Goal: Task Accomplishment & Management: Complete application form

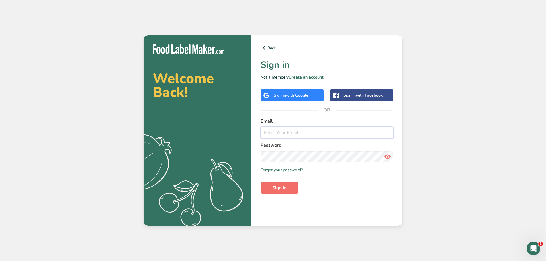
type input "[PERSON_NAME][EMAIL_ADDRESS][DOMAIN_NAME]"
click at [283, 188] on span "Sign in" at bounding box center [279, 188] width 14 height 7
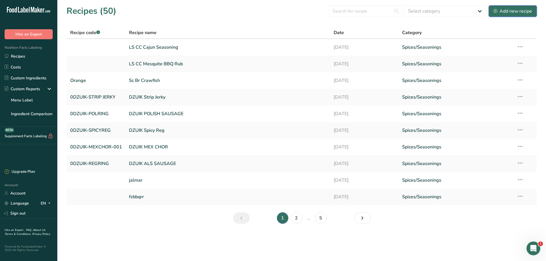
click at [510, 8] on div "Add new recipe" at bounding box center [513, 11] width 38 height 7
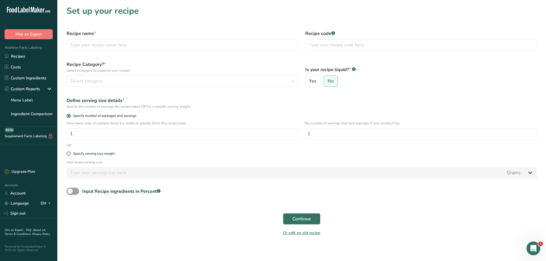
click at [98, 37] on div "Recipe name *" at bounding box center [182, 41] width 239 height 28
click at [100, 45] on input "text" at bounding box center [183, 44] width 232 height 11
type input "UNCLE [PERSON_NAME]"
click at [332, 43] on input "text" at bounding box center [421, 44] width 232 height 11
type input "FUEGO"
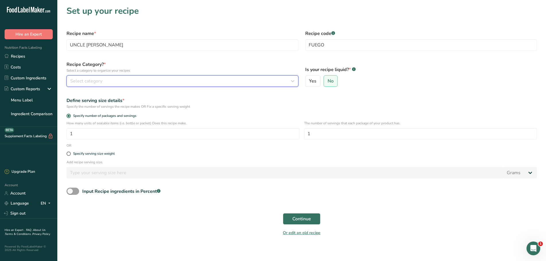
click at [182, 80] on div "Select category" at bounding box center [180, 81] width 221 height 7
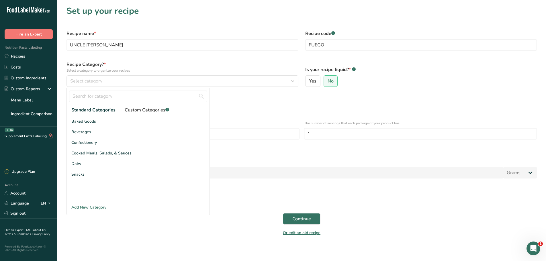
click at [161, 110] on span "Custom Categories .a-a{fill:#347362;}.b-a{fill:#fff;}" at bounding box center [147, 110] width 44 height 7
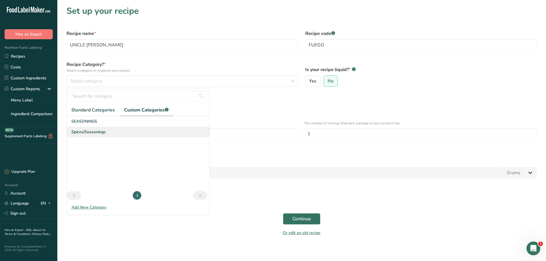
click at [88, 136] on div "Spices/Seasonings" at bounding box center [138, 132] width 143 height 11
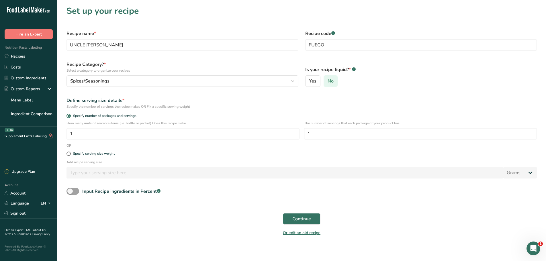
click at [331, 78] on span "No" at bounding box center [331, 81] width 6 height 6
click at [328, 79] on input "No" at bounding box center [326, 81] width 4 height 4
click at [69, 156] on span at bounding box center [69, 154] width 4 height 4
click at [69, 156] on input "Specify serving size weight" at bounding box center [69, 154] width 4 height 4
radio input "true"
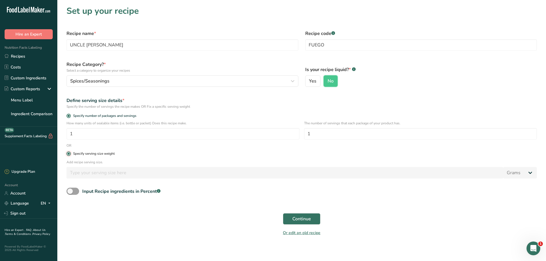
radio input "false"
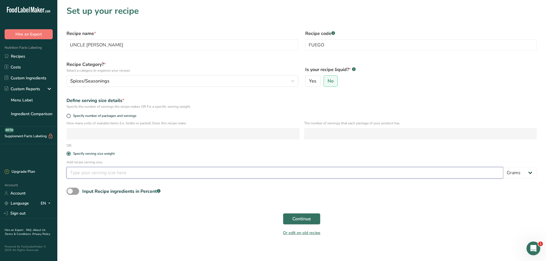
click at [73, 168] on input "number" at bounding box center [285, 172] width 437 height 11
type input "1"
drag, startPoint x: 74, startPoint y: 192, endPoint x: 77, endPoint y: 192, distance: 3.5
click at [74, 192] on span at bounding box center [73, 191] width 13 height 7
click at [70, 192] on input "Input Recipe ingredients in Percent .a-a{fill:#347362;}.b-a{fill:#fff;}" at bounding box center [69, 192] width 4 height 4
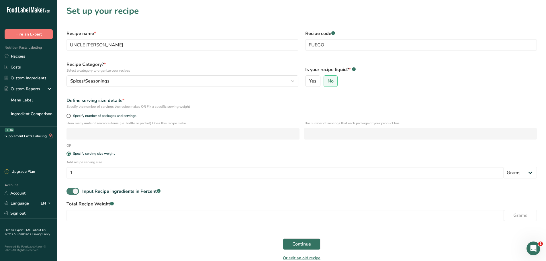
click at [73, 190] on span at bounding box center [73, 191] width 13 height 7
click at [70, 190] on input "Input Recipe ingredients in Percent .a-a{fill:#347362;}.b-a{fill:#fff;}" at bounding box center [69, 192] width 4 height 4
checkbox input "false"
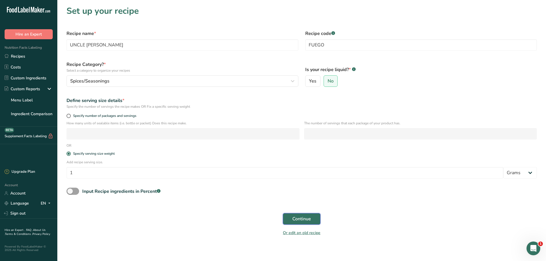
click at [298, 219] on span "Continue" at bounding box center [301, 219] width 19 height 7
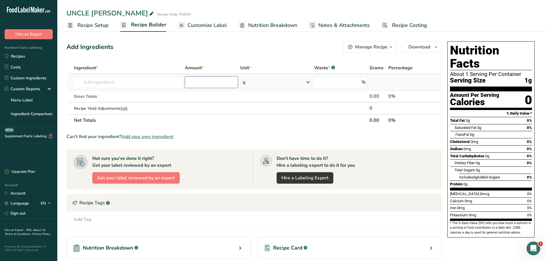
click at [210, 83] on input "number" at bounding box center [211, 82] width 53 height 11
click at [186, 87] on input "number" at bounding box center [211, 82] width 53 height 11
type input "23.89"
click at [120, 85] on input "text" at bounding box center [128, 82] width 109 height 11
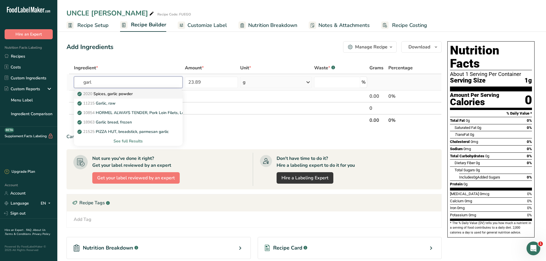
type input "garl"
click at [124, 95] on p "2020 Spices, garlic powder" at bounding box center [106, 94] width 54 height 6
type input "Spices, garlic powder"
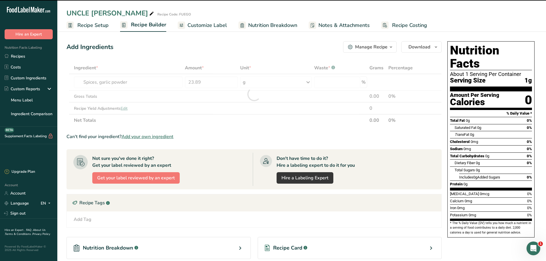
type input "0"
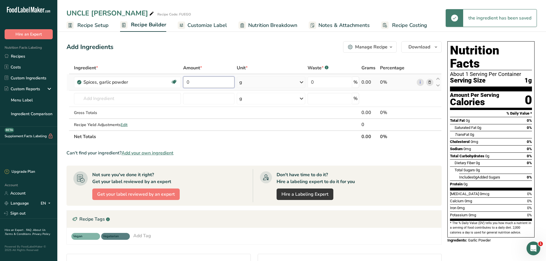
click at [214, 82] on input "0" at bounding box center [209, 82] width 52 height 11
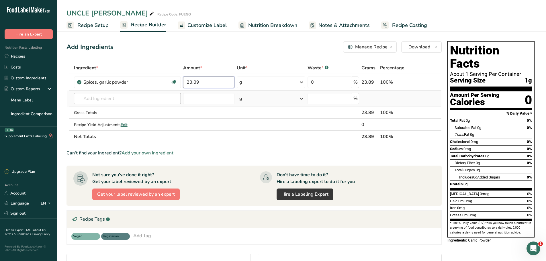
type input "23.89"
click at [142, 102] on div "Ingredient * Amount * Unit * Waste * .a-a{fill:#347362;}.b-a{fill:#fff;} Grams …" at bounding box center [254, 102] width 375 height 81
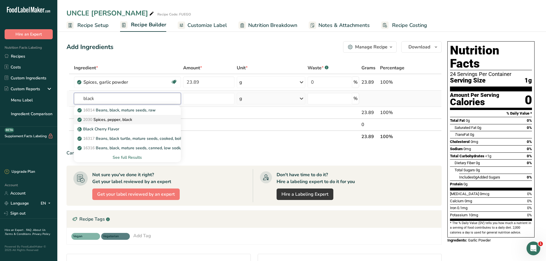
type input "black"
click at [137, 119] on div "2030 Spices, pepper, black" at bounding box center [123, 120] width 89 height 6
type input "Spices, pepper, black"
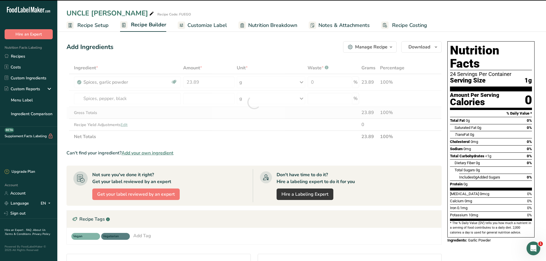
type input "0"
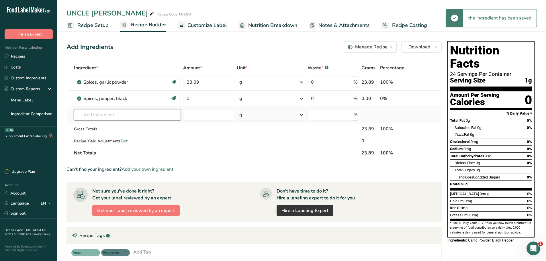
click at [125, 116] on input "text" at bounding box center [127, 114] width 107 height 11
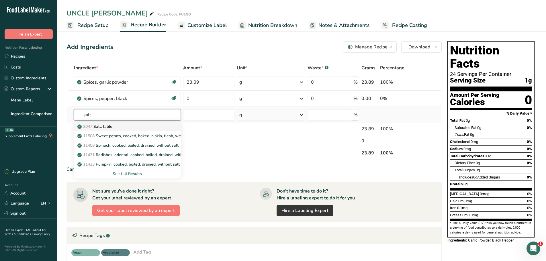
type input "salt"
click at [139, 124] on div "2047 Salt, table" at bounding box center [123, 127] width 89 height 6
type input "Salt, table"
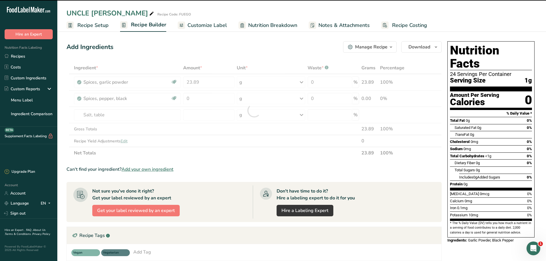
type input "0"
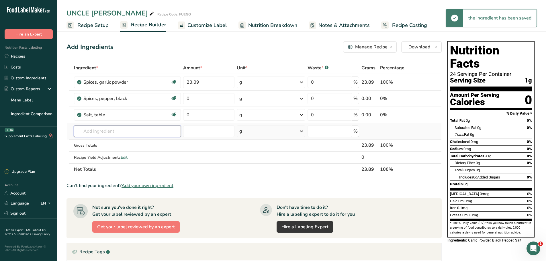
click at [112, 132] on input "text" at bounding box center [127, 131] width 107 height 11
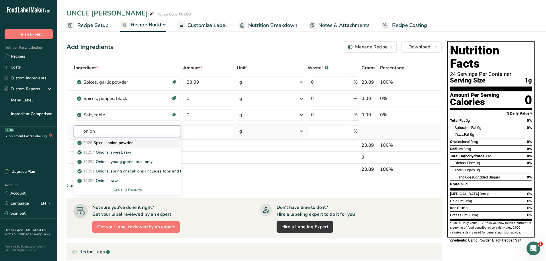
type input "onion"
click at [129, 145] on p "2026 Spices, onion powder" at bounding box center [106, 143] width 54 height 6
type input "Spices, onion powder"
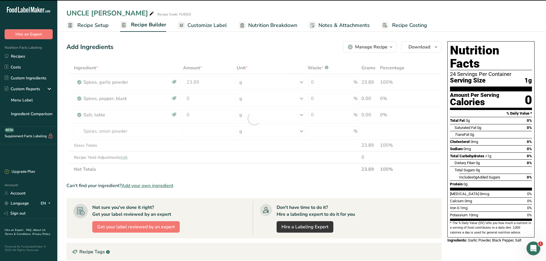
type input "0"
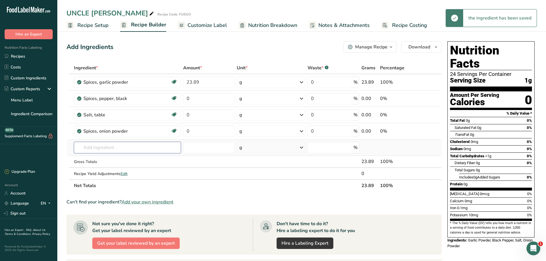
click at [106, 148] on input "text" at bounding box center [127, 147] width 107 height 11
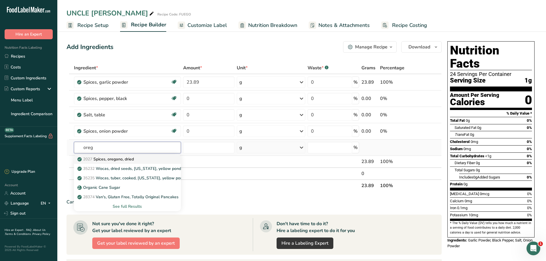
type input "oreg"
click at [116, 160] on p "2027 Spices, oregano, dried" at bounding box center [106, 159] width 55 height 6
type input "Spices, oregano, dried"
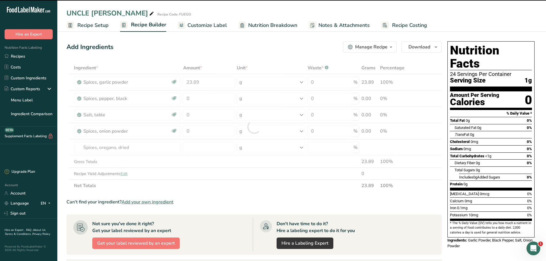
type input "0"
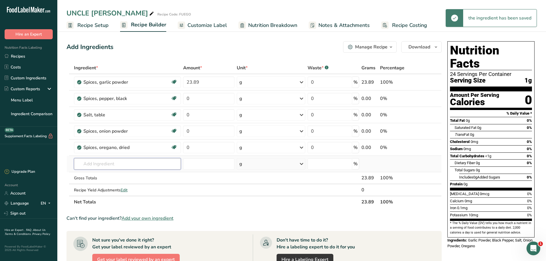
click at [112, 165] on input "text" at bounding box center [127, 163] width 107 height 11
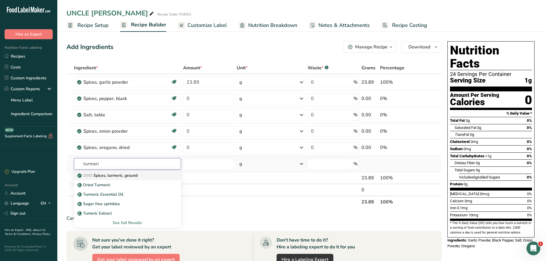
type input "turmeri"
click at [120, 173] on p "2043 Spices, turmeric, ground" at bounding box center [108, 176] width 59 height 6
type input "Spices, turmeric, ground"
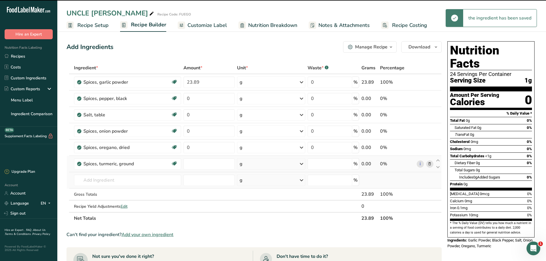
type input "0"
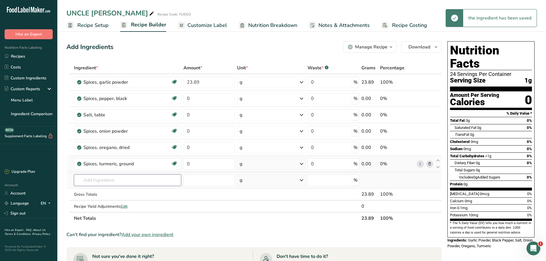
click at [108, 181] on input "text" at bounding box center [127, 180] width 107 height 11
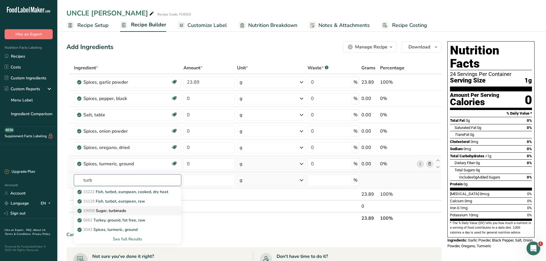
type input "turb"
click at [122, 213] on p "19908 Sugar, turbinado" at bounding box center [103, 211] width 48 height 6
type input "Sugar, turbinado"
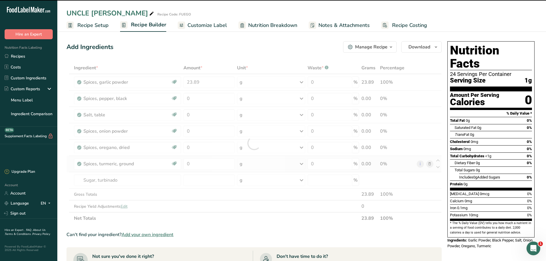
type input "0"
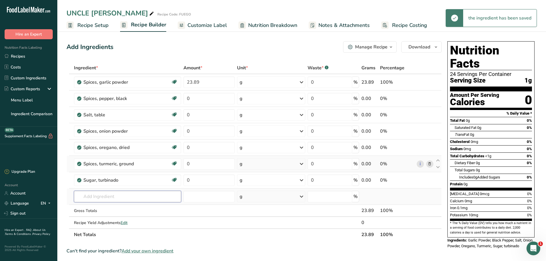
click at [104, 201] on input "text" at bounding box center [127, 196] width 107 height 11
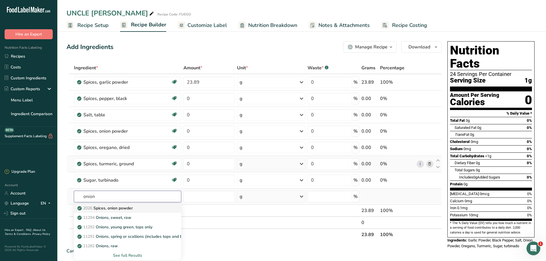
type input "onion"
click at [122, 211] on p "2026 Spices, onion powder" at bounding box center [106, 208] width 54 height 6
type input "Spices, onion powder"
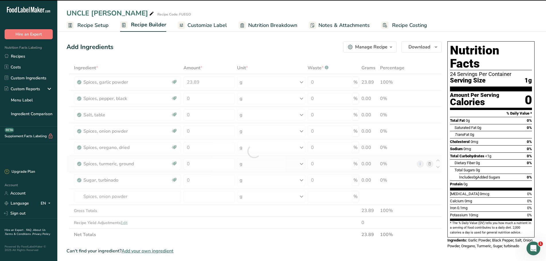
type input "0"
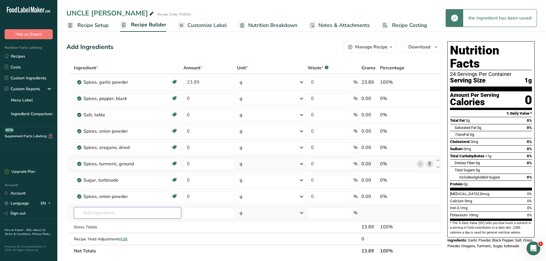
click at [111, 214] on input "text" at bounding box center [127, 212] width 107 height 11
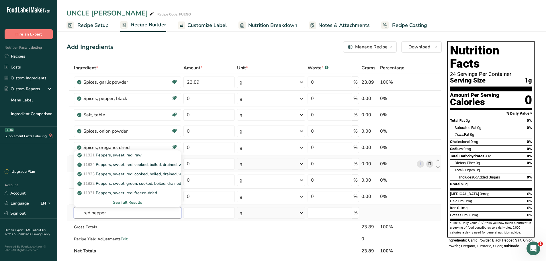
type input "red pepper"
click at [135, 203] on div "See full Results" at bounding box center [128, 203] width 98 height 6
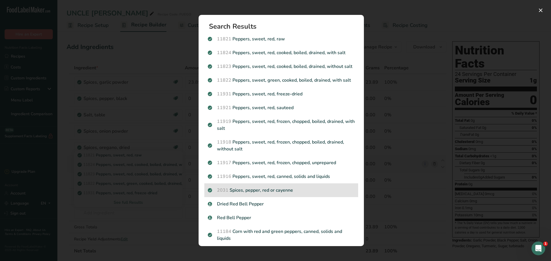
click at [255, 194] on p "2031 Spices, pepper, red or cayenne" at bounding box center [281, 190] width 147 height 7
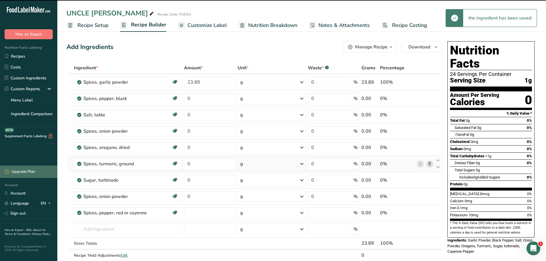
type input "0"
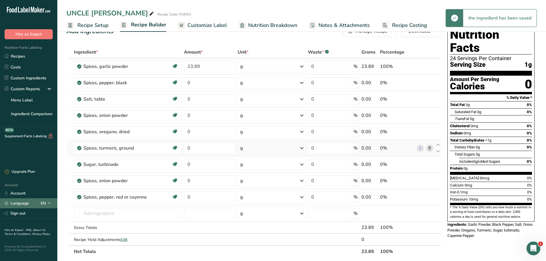
scroll to position [29, 0]
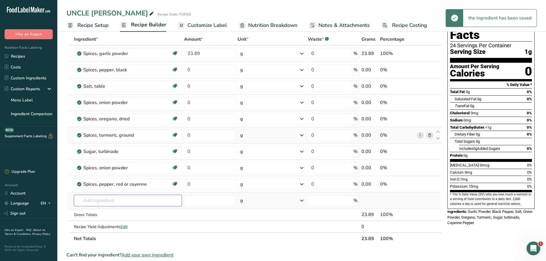
click at [92, 200] on input "text" at bounding box center [128, 200] width 108 height 11
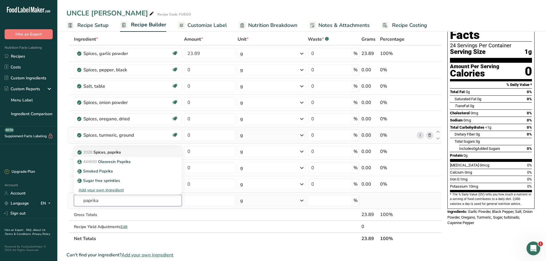
type input "paprika"
click at [134, 155] on link "2028 Spices, paprika" at bounding box center [128, 152] width 108 height 9
type input "Spices, paprika"
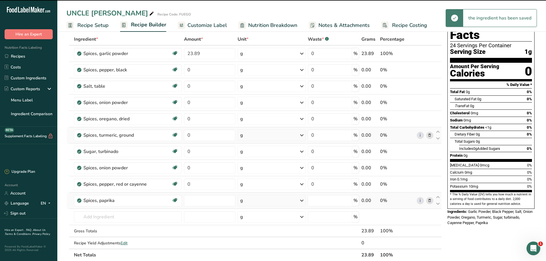
type input "0"
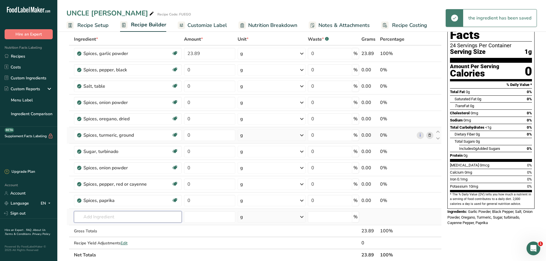
click at [97, 219] on input "text" at bounding box center [128, 216] width 108 height 11
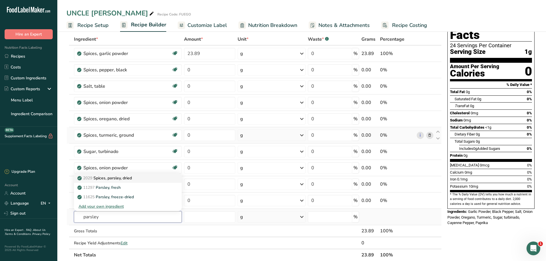
type input "parsley"
click at [116, 175] on p "2029 Spices, parsley, dried" at bounding box center [105, 178] width 53 height 6
type input "Spices, parsley, dried"
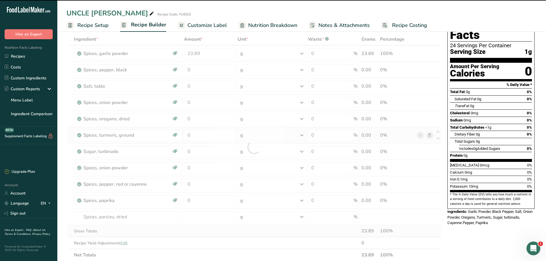
type input "0"
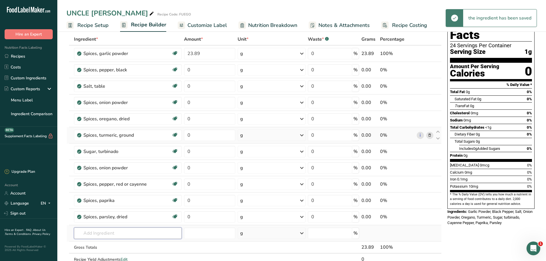
click at [102, 237] on input "text" at bounding box center [128, 233] width 108 height 11
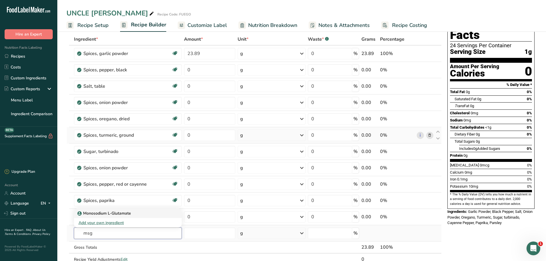
type input "msg"
click at [123, 215] on p "Monosodium L-Glutamate" at bounding box center [105, 213] width 52 height 6
type input "Monosodium L-Glutamate"
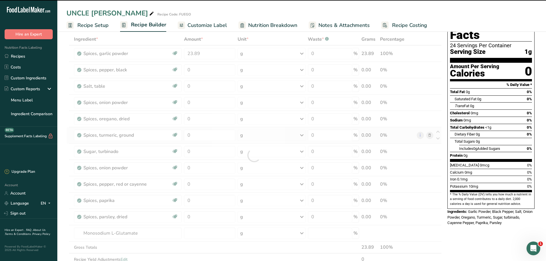
type input "0"
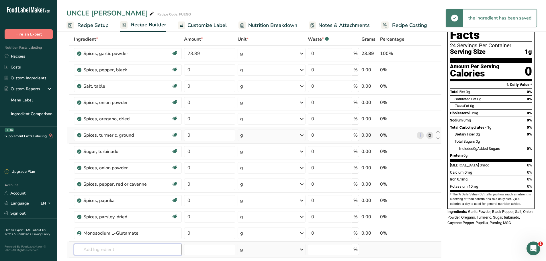
click at [112, 251] on input "text" at bounding box center [128, 249] width 108 height 11
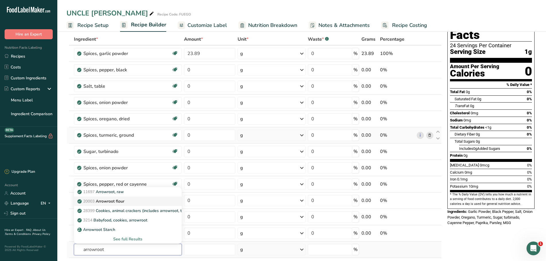
type input "arrowroot"
click at [130, 202] on div "20003 Arrowroot flour" at bounding box center [124, 201] width 90 height 6
type input "Arrowroot flour"
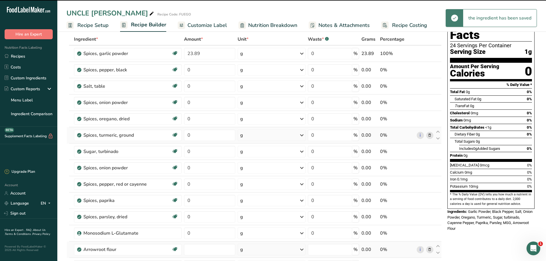
type input "0"
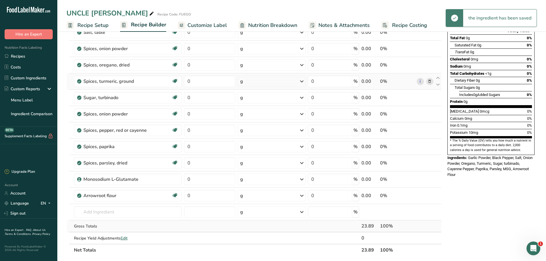
scroll to position [86, 0]
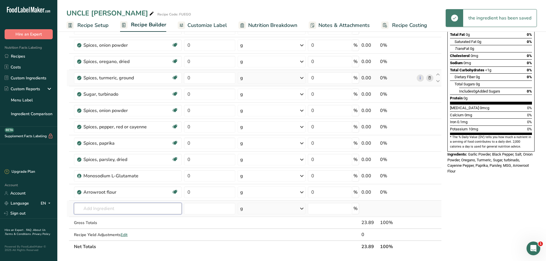
click at [124, 210] on input "text" at bounding box center [128, 208] width 108 height 11
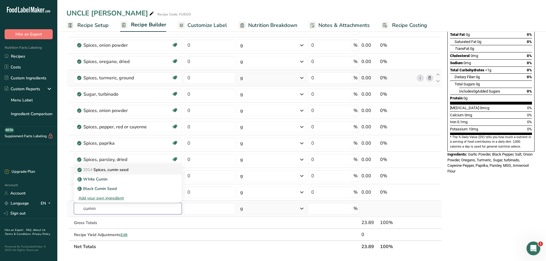
type input "cumin"
click at [125, 170] on p "2014 Spices, cumin seed" at bounding box center [104, 170] width 50 height 6
type input "Spices, cumin seed"
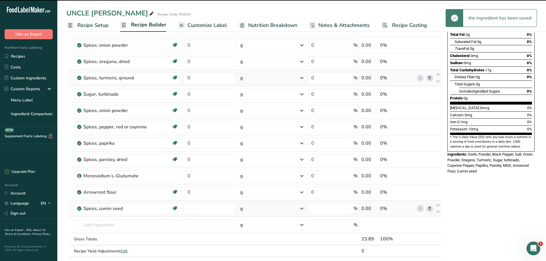
type input "0"
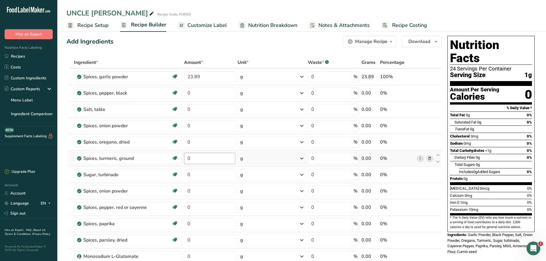
scroll to position [0, 0]
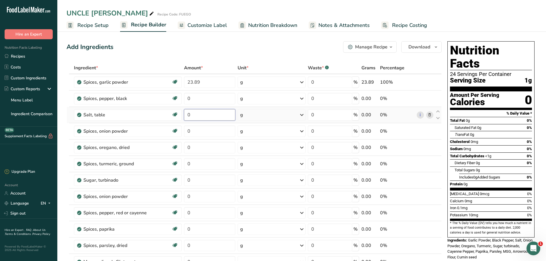
click at [206, 116] on input "0" at bounding box center [209, 114] width 51 height 11
type input "19.02"
click at [210, 185] on div "Ingredient * Amount * Unit * Waste * .a-a{fill:#347362;}.b-a{fill:#fff;} Grams …" at bounding box center [254, 208] width 375 height 293
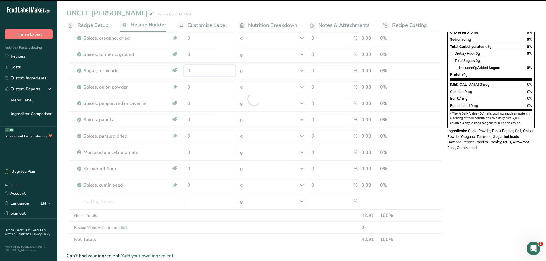
scroll to position [115, 0]
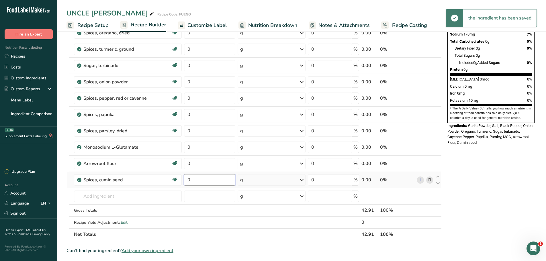
click at [205, 184] on div "Ingredient * Amount * Unit * Waste * .a-a{fill:#347362;}.b-a{fill:#fff;} Grams …" at bounding box center [254, 93] width 375 height 293
type input "0.96"
click at [206, 167] on div "Ingredient * Amount * Unit * Waste * .a-a{fill:#347362;}.b-a{fill:#fff;} Grams …" at bounding box center [254, 93] width 375 height 293
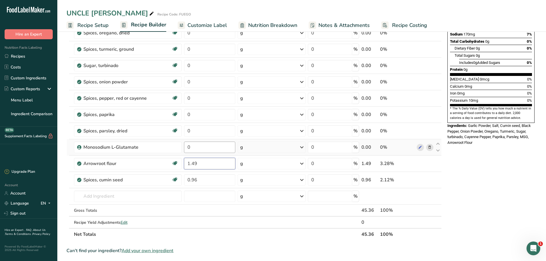
type input "1.49"
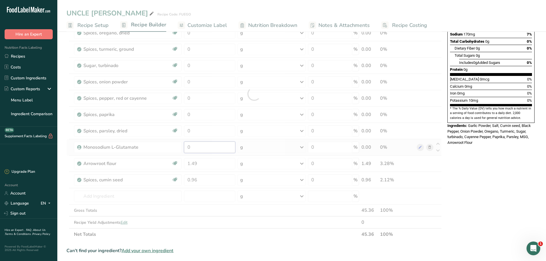
click at [207, 145] on div "Ingredient * Amount * Unit * Waste * .a-a{fill:#347362;}.b-a{fill:#fff;} Grams …" at bounding box center [254, 93] width 375 height 293
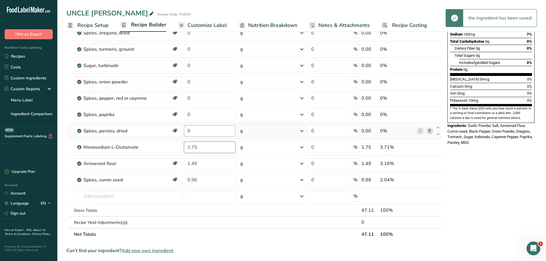
type input "1.75"
click at [206, 132] on div "Ingredient * Amount * Unit * Waste * .a-a{fill:#347362;}.b-a{fill:#fff;} Grams …" at bounding box center [254, 93] width 375 height 293
type input "2.00"
click at [208, 119] on div "Ingredient * Amount * Unit * Waste * .a-a{fill:#347362;}.b-a{fill:#fff;} Grams …" at bounding box center [254, 93] width 375 height 293
type input "2.60"
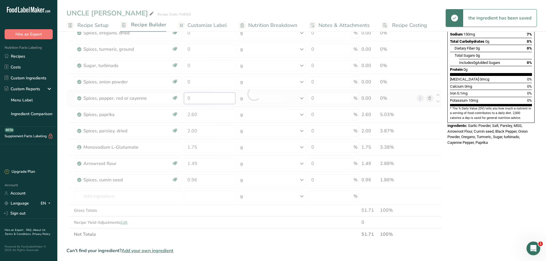
click at [195, 102] on div "Ingredient * Amount * Unit * Waste * .a-a{fill:#347362;}.b-a{fill:#fff;} Grams …" at bounding box center [254, 93] width 375 height 293
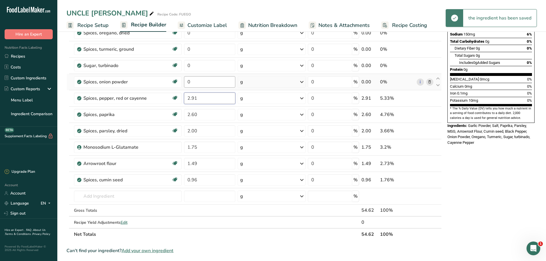
type input "2.91"
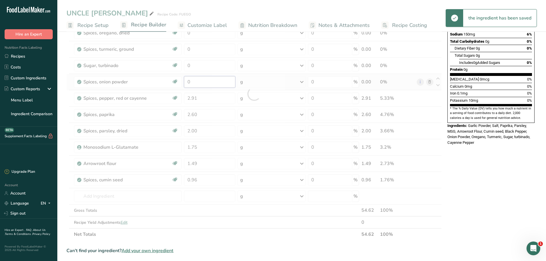
click at [199, 83] on div "Ingredient * Amount * Unit * Waste * .a-a{fill:#347362;}.b-a{fill:#fff;} Grams …" at bounding box center [254, 93] width 375 height 293
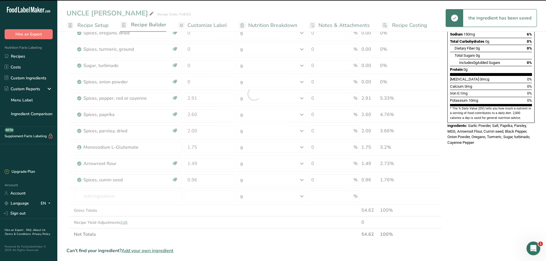
click at [198, 85] on div at bounding box center [254, 93] width 375 height 293
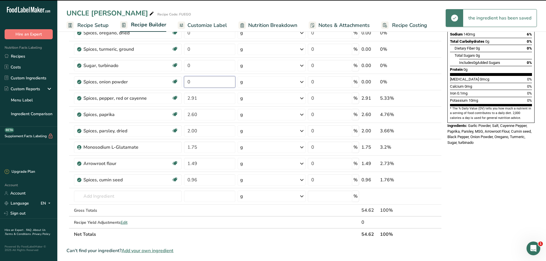
click at [198, 82] on input "0" at bounding box center [209, 81] width 51 height 11
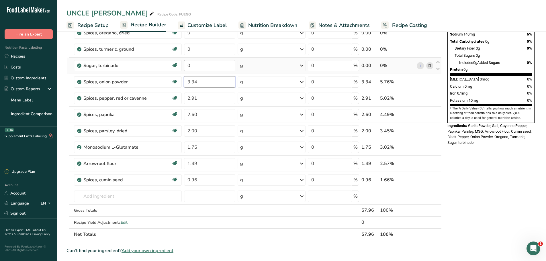
type input "3.34"
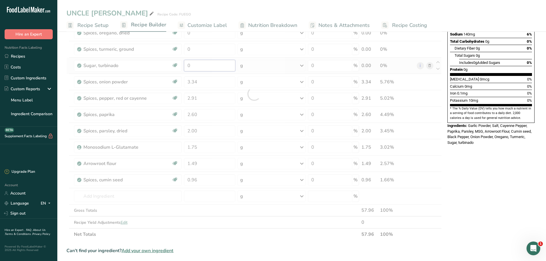
click at [204, 68] on div "Ingredient * Amount * Unit * Waste * .a-a{fill:#347362;}.b-a{fill:#fff;} Grams …" at bounding box center [254, 93] width 375 height 293
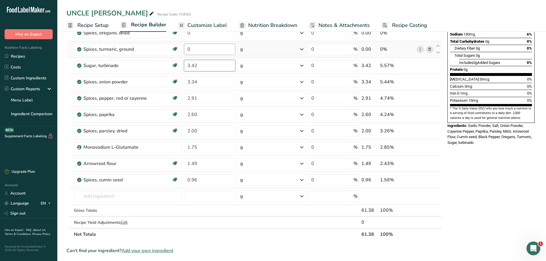
type input "3.42"
click at [204, 54] on div "Ingredient * Amount * Unit * Waste * .a-a{fill:#347362;}.b-a{fill:#fff;} Grams …" at bounding box center [254, 93] width 375 height 293
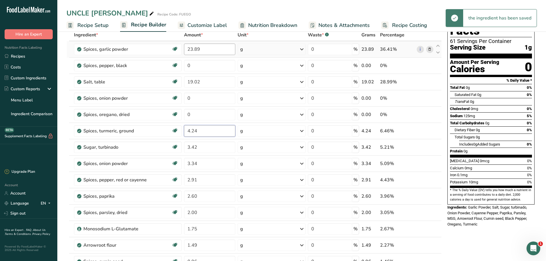
scroll to position [0, 0]
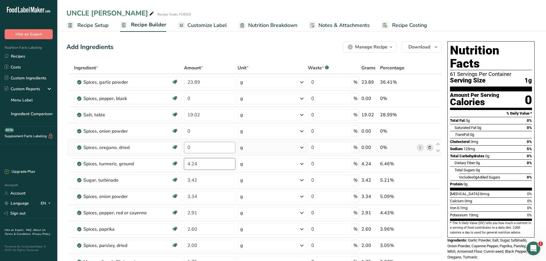
type input "4.24"
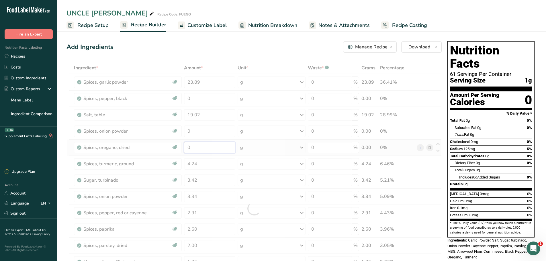
click at [211, 145] on div "Ingredient * Amount * Unit * Waste * .a-a{fill:#347362;}.b-a{fill:#fff;} Grams …" at bounding box center [254, 208] width 375 height 293
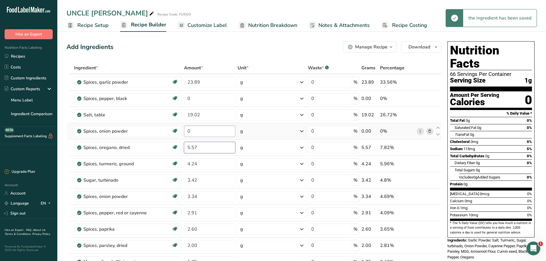
type input "5.57"
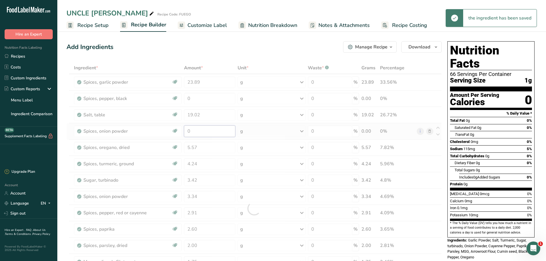
click at [211, 130] on div "Ingredient * Amount * Unit * Waste * .a-a{fill:#347362;}.b-a{fill:#fff;} Grams …" at bounding box center [254, 208] width 375 height 293
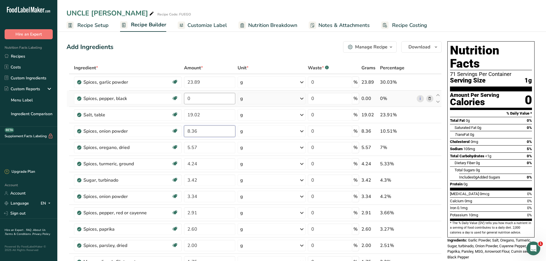
type input "8.36"
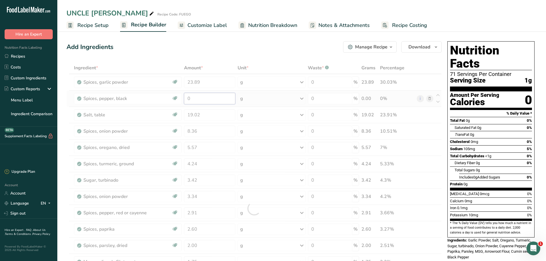
click at [200, 97] on div "Ingredient * Amount * Unit * Waste * .a-a{fill:#347362;}.b-a{fill:#fff;} Grams …" at bounding box center [254, 208] width 375 height 293
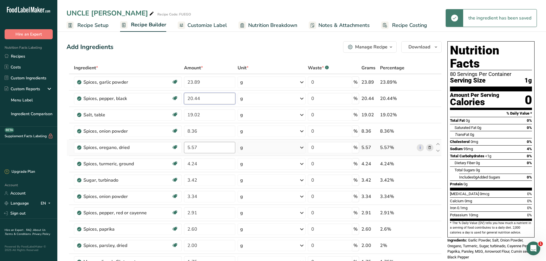
type input "20.44"
click at [216, 150] on div "Ingredient * Amount * Unit * Waste * .a-a{fill:#347362;}.b-a{fill:#fff;} Grams …" at bounding box center [254, 208] width 375 height 293
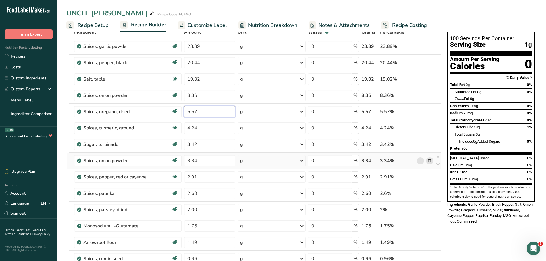
scroll to position [29, 0]
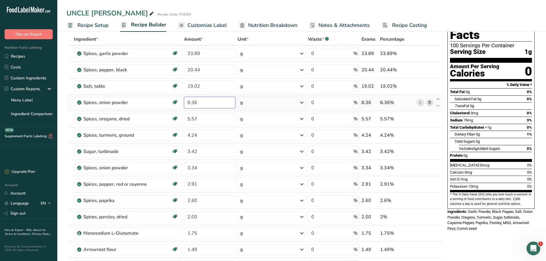
click at [231, 106] on div "Ingredient * Amount * Unit * Waste * .a-a{fill:#347362;}.b-a{fill:#fff;} Grams …" at bounding box center [254, 179] width 375 height 293
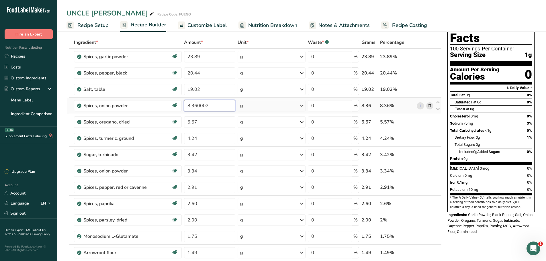
scroll to position [0, 0]
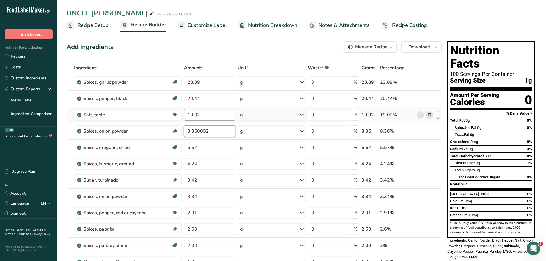
type input "8.360002"
click at [211, 117] on div "Ingredient * Amount * Unit * Waste * .a-a{fill:#347362;}.b-a{fill:#fff;} Grams …" at bounding box center [254, 208] width 375 height 293
type input "19.03"
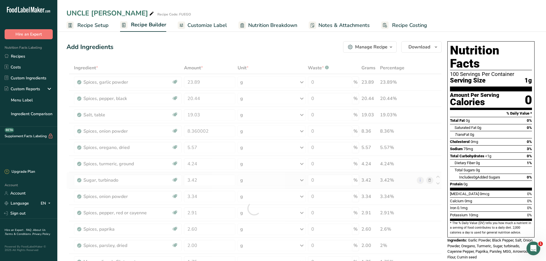
click at [279, 174] on div "Ingredient * Amount * Unit * Waste * .a-a{fill:#347362;}.b-a{fill:#fff;} Grams …" at bounding box center [254, 208] width 375 height 293
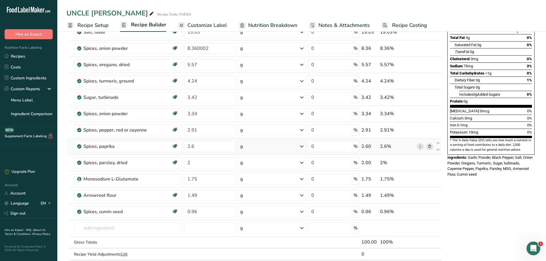
scroll to position [86, 0]
